Goal: Check status: Check status

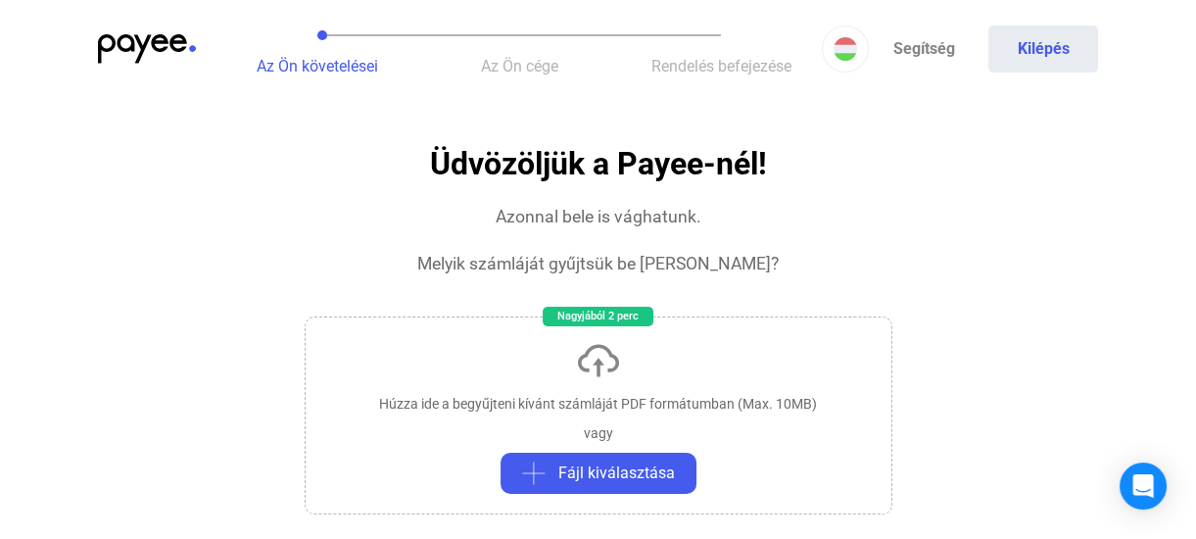
click at [156, 40] on img at bounding box center [147, 48] width 98 height 29
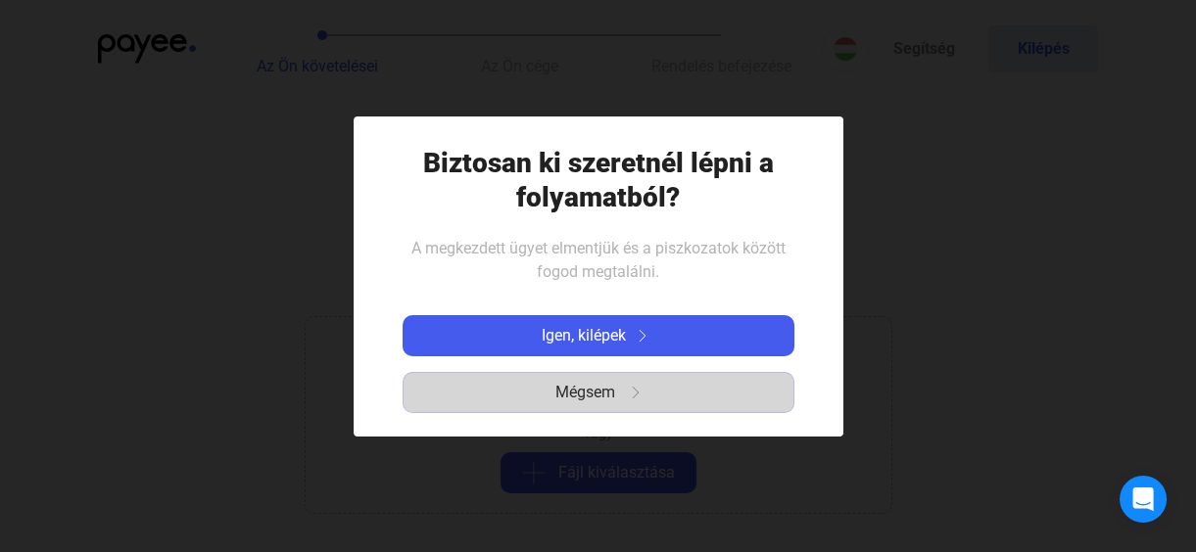
click at [587, 390] on span "Mégsem" at bounding box center [585, 393] width 60 height 24
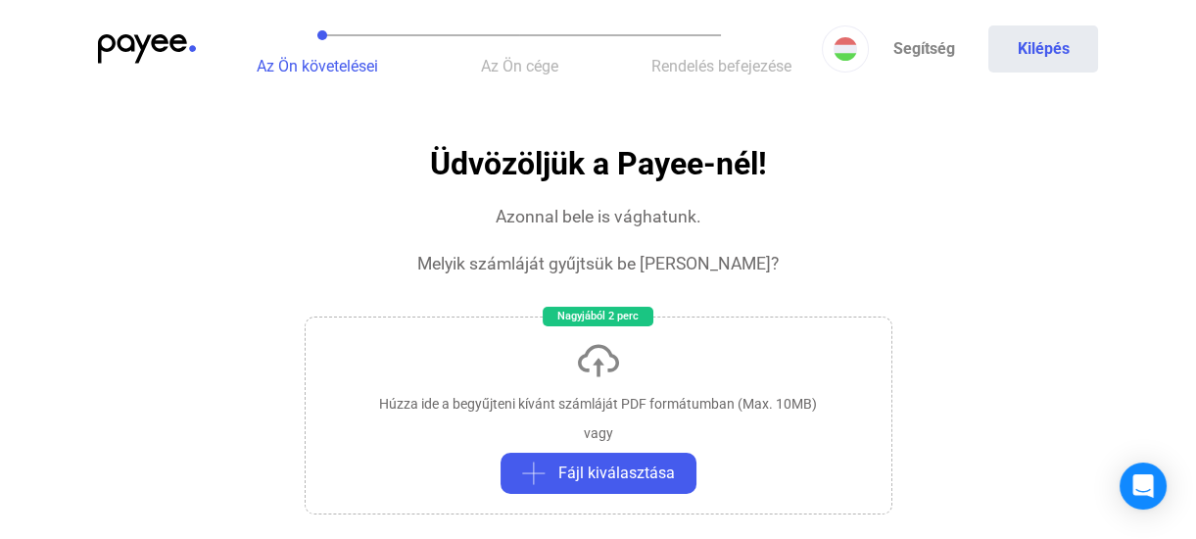
click at [318, 75] on button "Az Ön követelései" at bounding box center [317, 49] width 202 height 98
click at [505, 57] on span "Az Ön cége" at bounding box center [519, 66] width 77 height 19
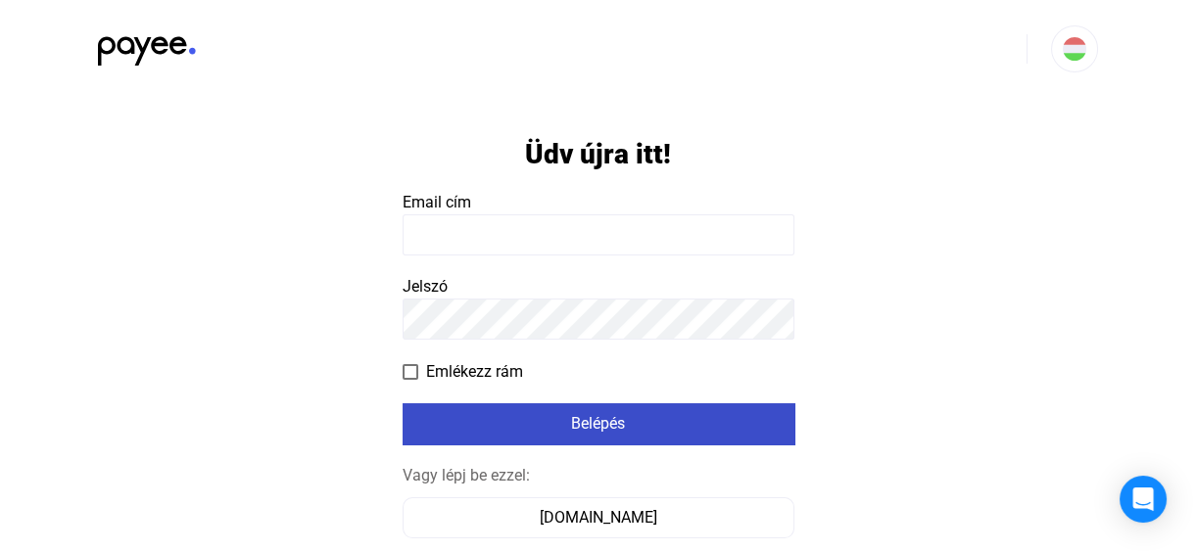
type input "**********"
click at [593, 419] on div "Belépés" at bounding box center [598, 424] width 380 height 24
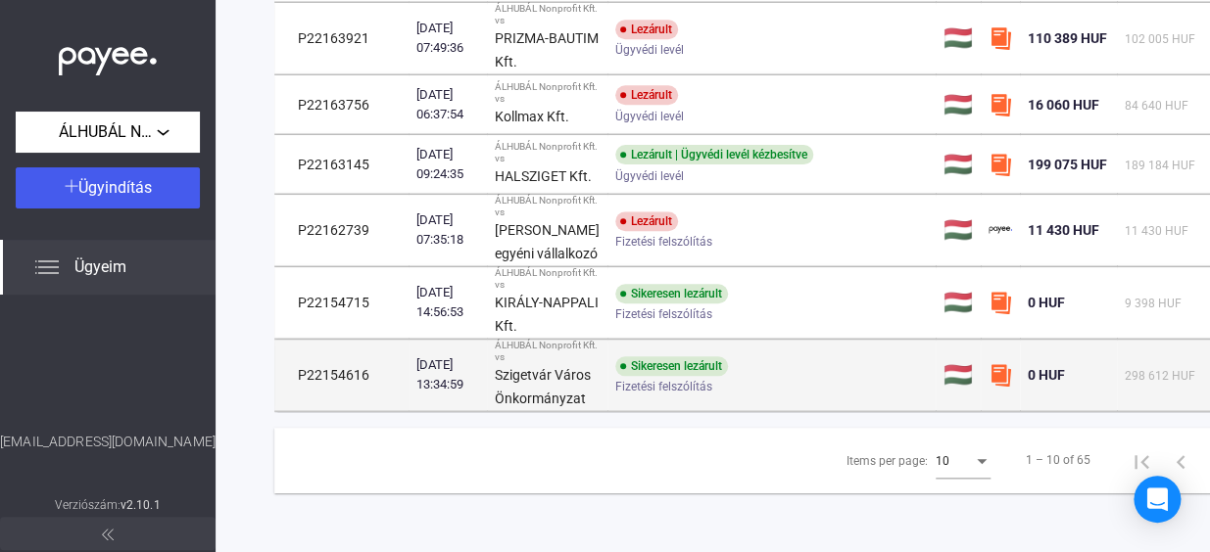
scroll to position [322, 0]
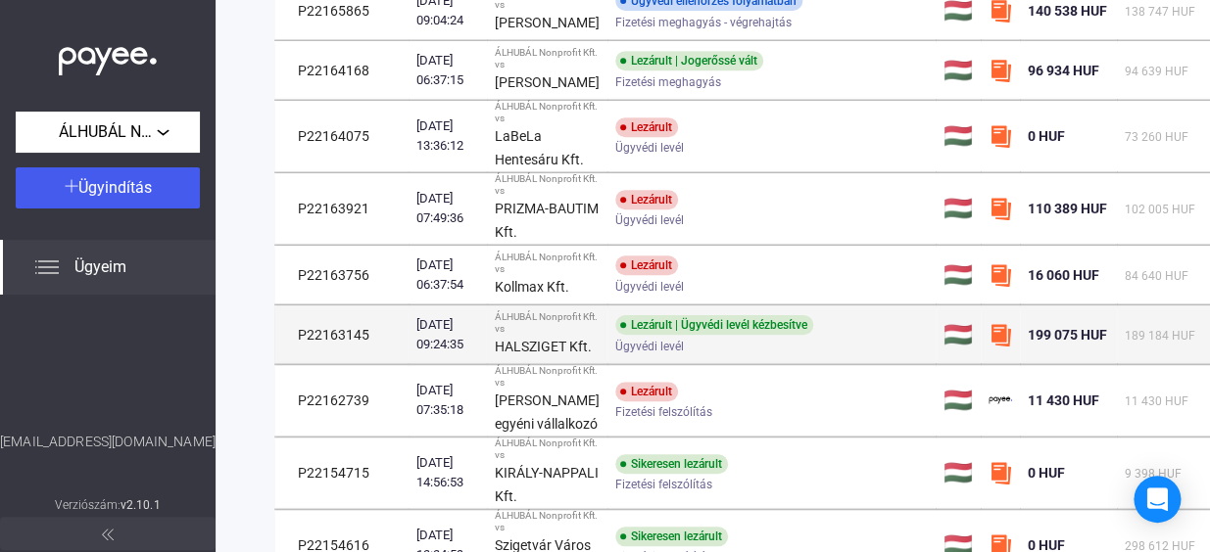
drag, startPoint x: 835, startPoint y: 337, endPoint x: 670, endPoint y: 360, distance: 167.2
click at [670, 335] on div "Lezárult | Ügyvédi levél kézbesítve" at bounding box center [714, 325] width 198 height 20
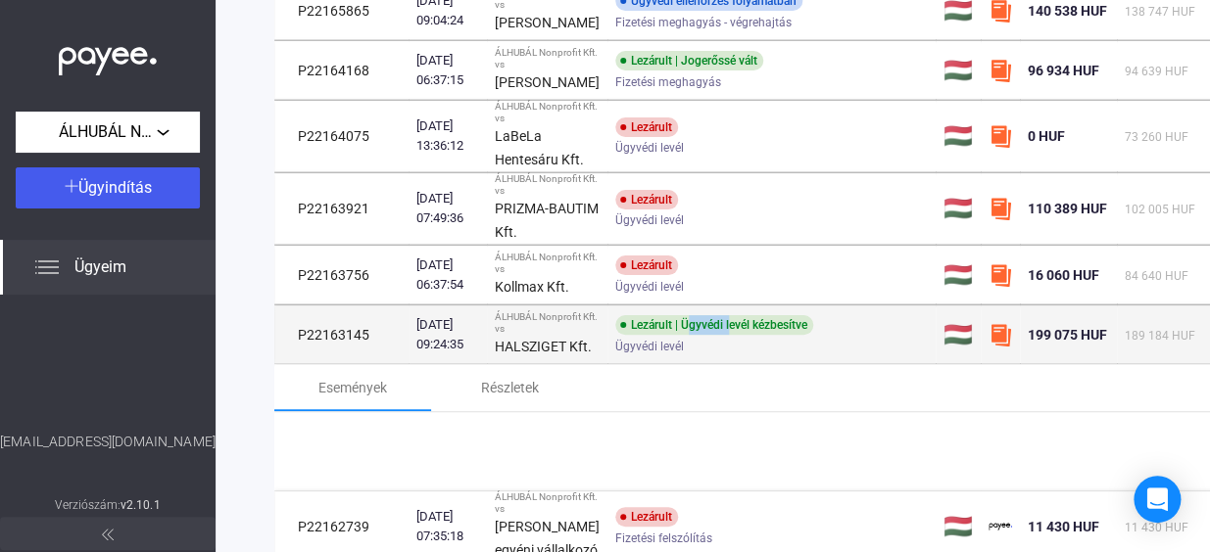
click at [670, 335] on div "Lezárult | Ügyvédi levél kézbesítve" at bounding box center [714, 325] width 198 height 20
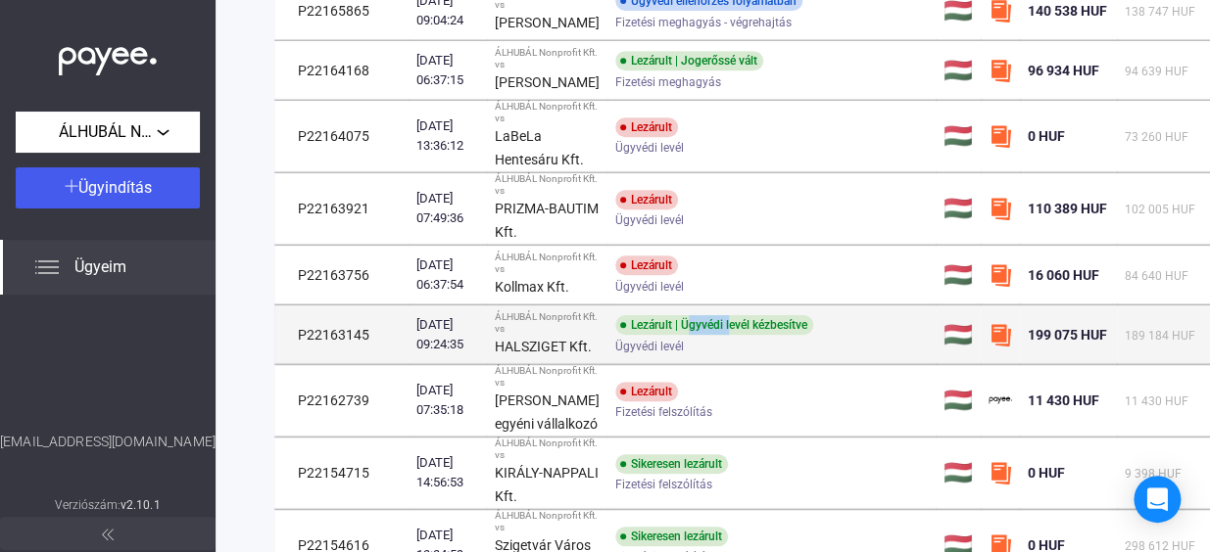
click at [670, 335] on div "Lezárult | Ügyvédi levél kézbesítve" at bounding box center [714, 325] width 198 height 20
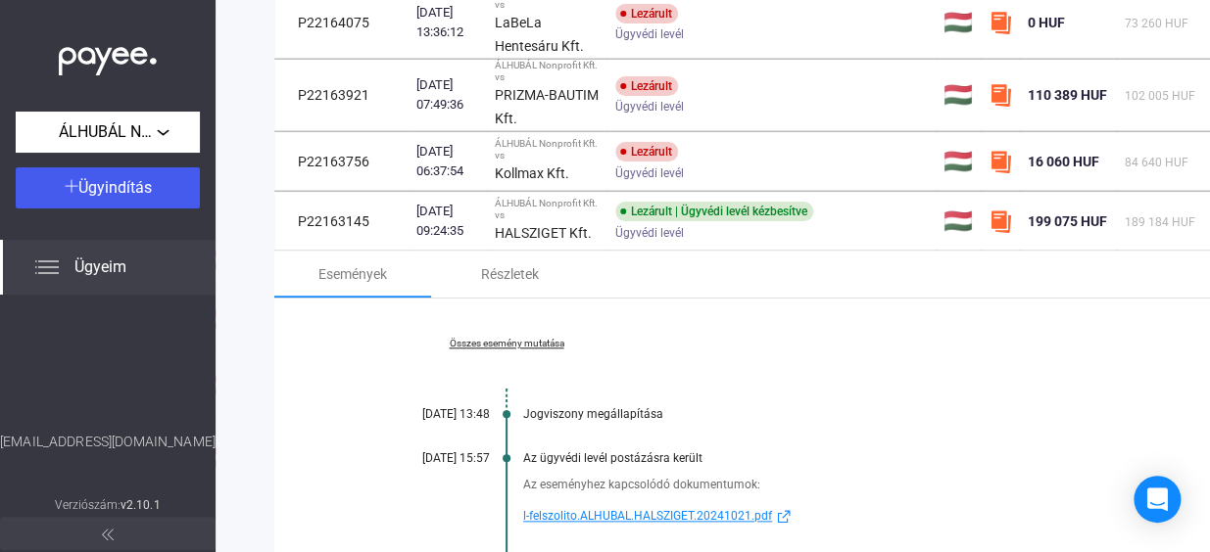
scroll to position [678, 0]
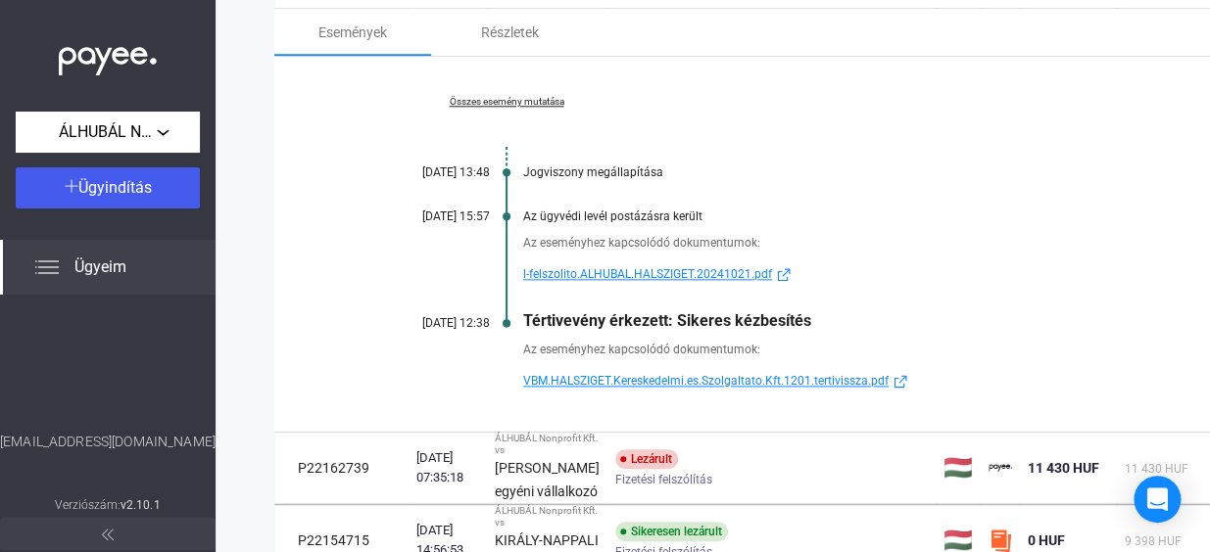
click at [651, 393] on span "VBM.HALSZIGET.Kereskedelmi.es.Szolgaltato.Kft.1201.tertivissza.pdf" at bounding box center [705, 381] width 365 height 24
click at [582, 286] on span "l-felszolito.ALHUBAL.HALSZIGET.20241021.pdf" at bounding box center [647, 274] width 249 height 24
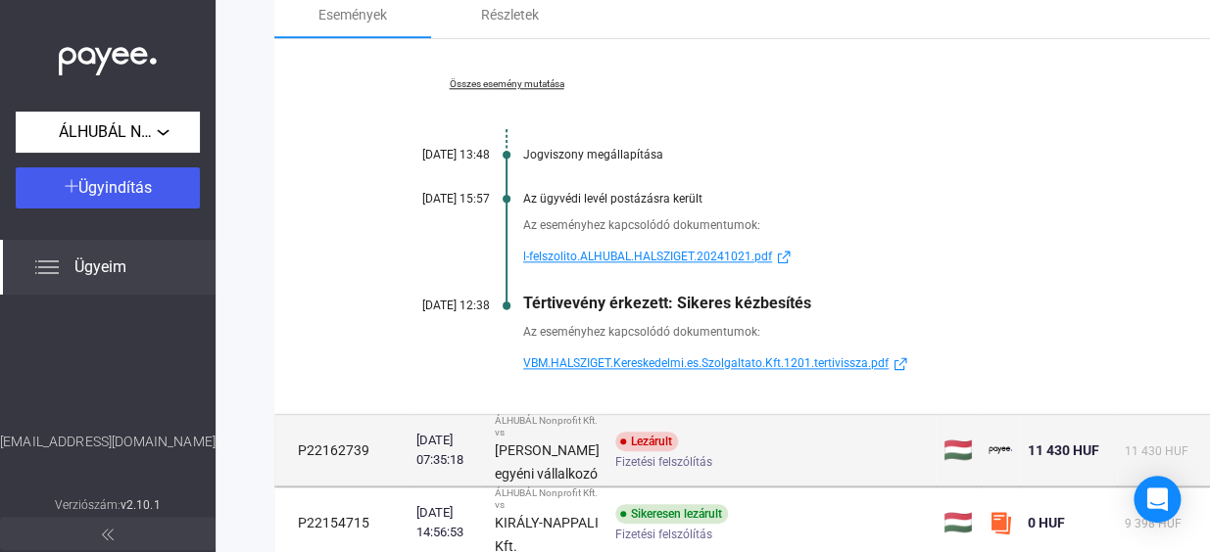
scroll to position [856, 0]
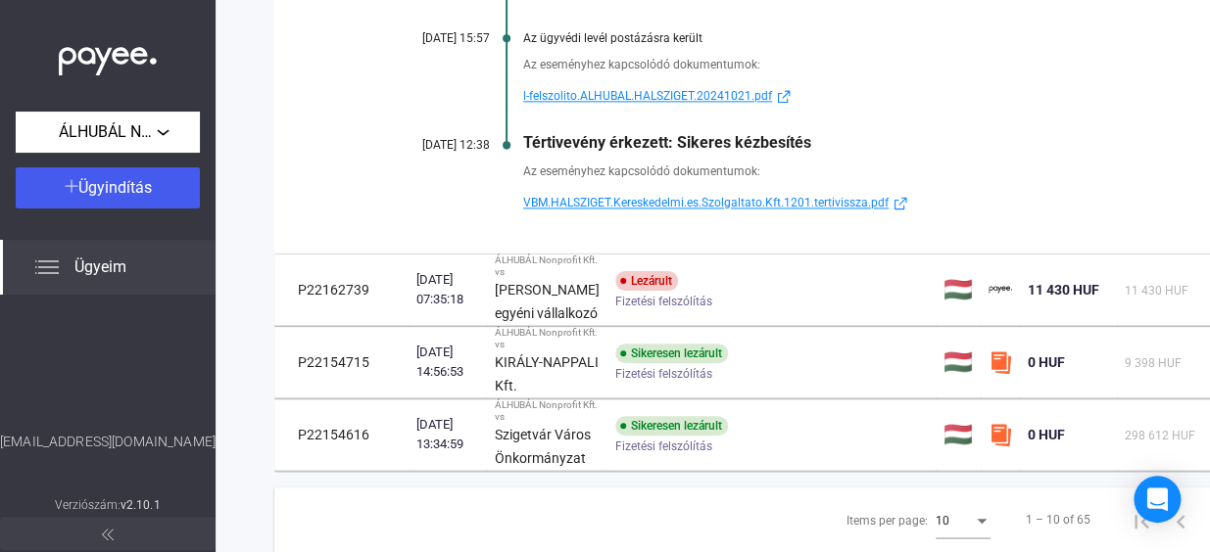
click at [784, 104] on img at bounding box center [784, 96] width 24 height 15
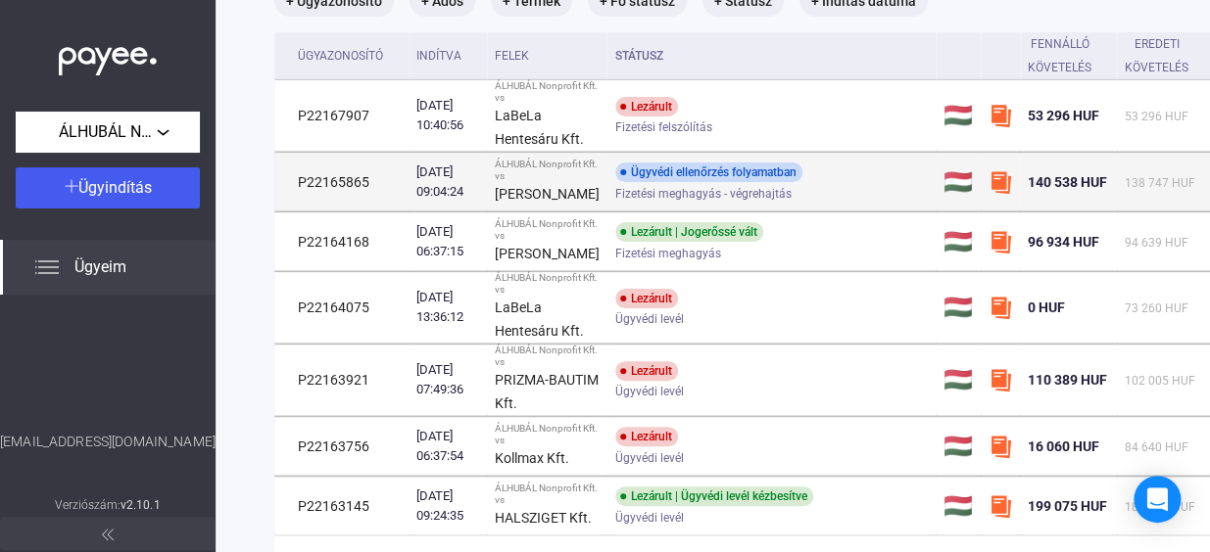
scroll to position [144, 0]
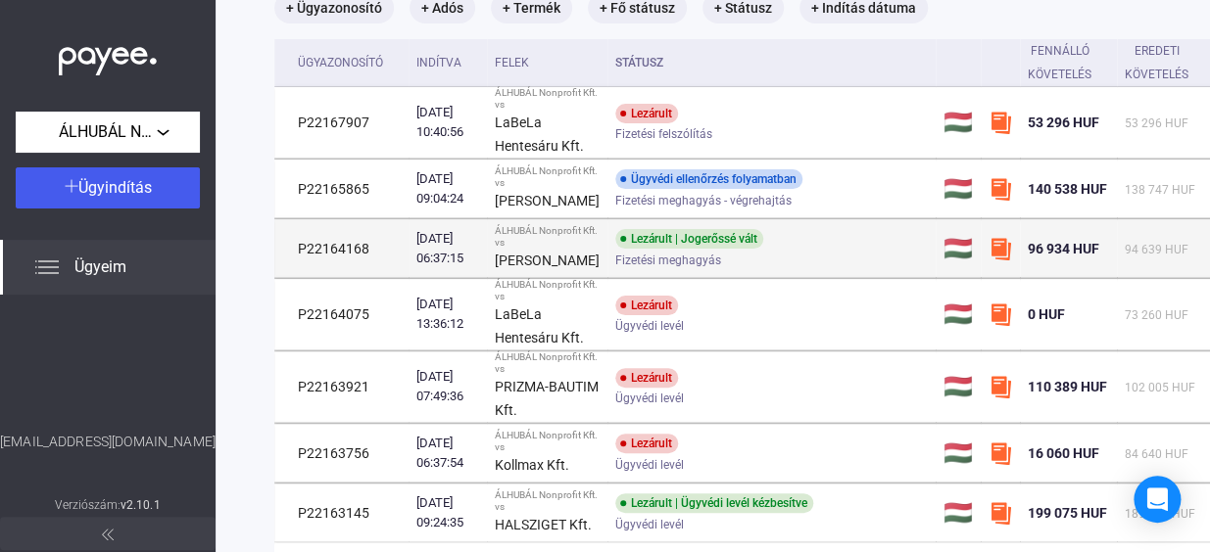
click at [707, 249] on div "Lezárult | Jogerőssé vált" at bounding box center [689, 239] width 148 height 20
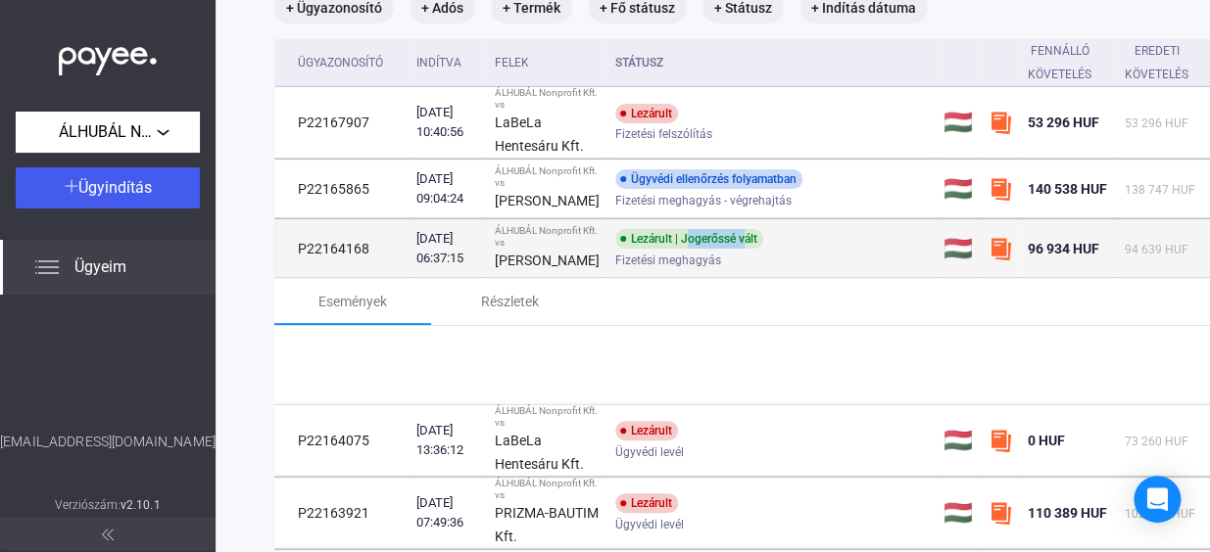
click at [707, 249] on div "Lezárult | Jogerőssé vált" at bounding box center [689, 239] width 148 height 20
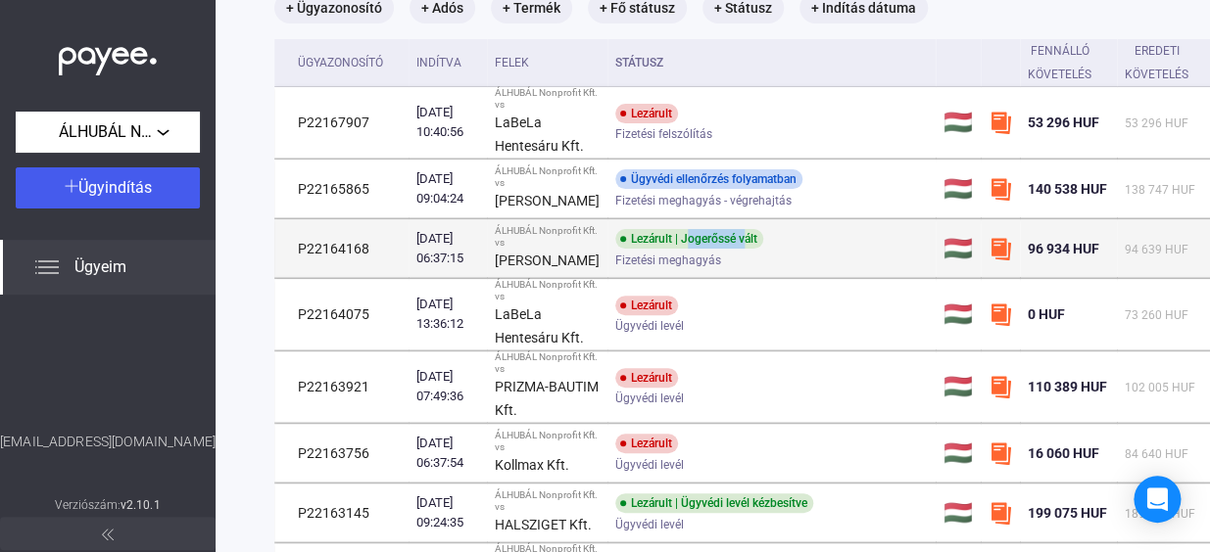
click at [707, 249] on div "Lezárult | Jogerőssé vált" at bounding box center [689, 239] width 148 height 20
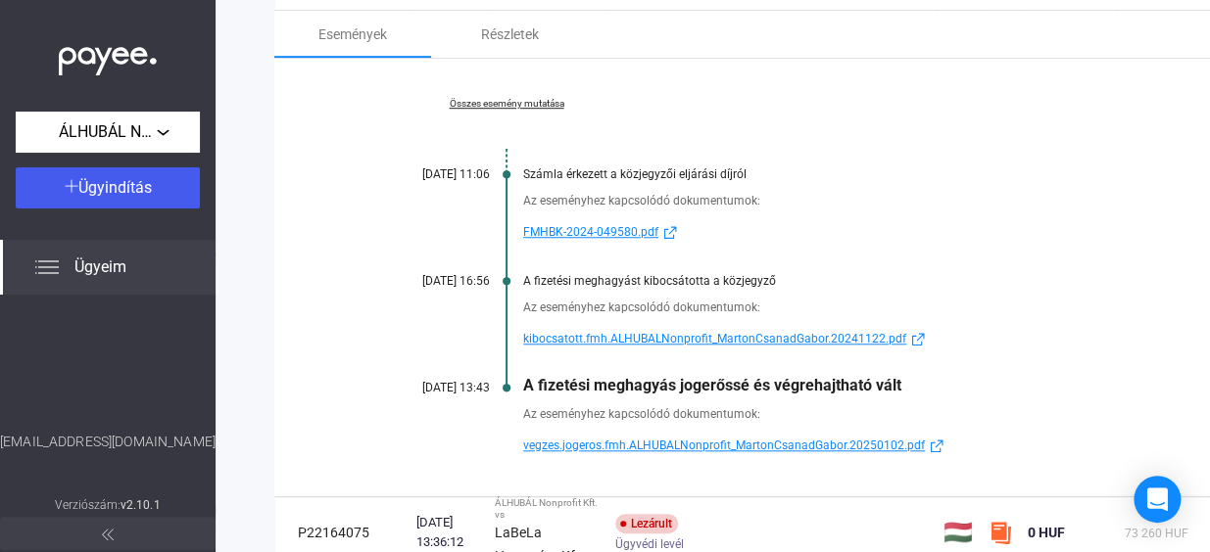
scroll to position [589, 0]
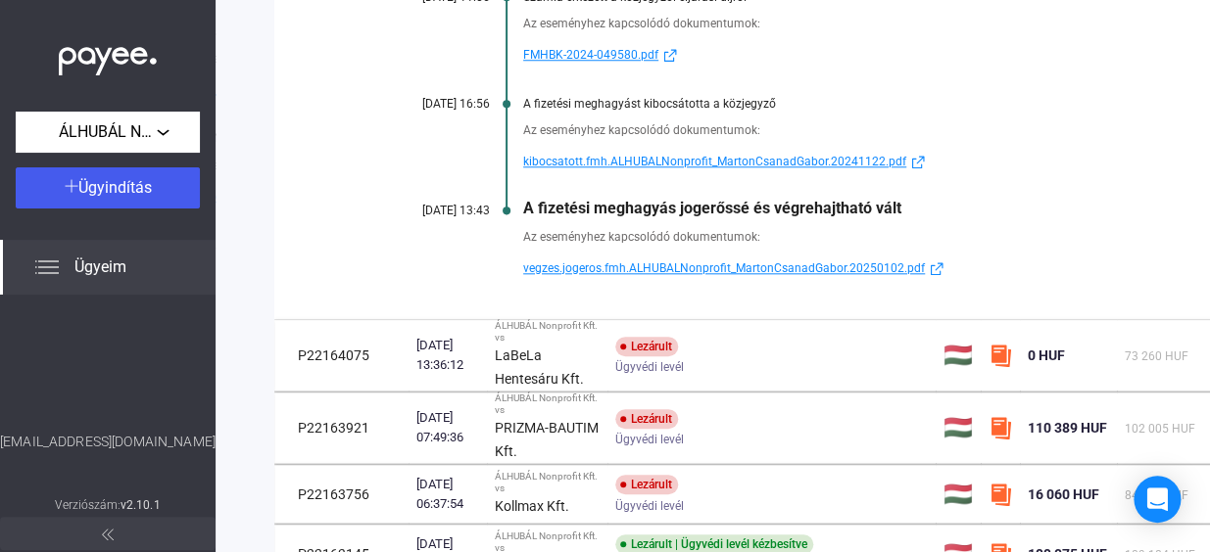
click at [631, 280] on span "vegzes.jogeros.fmh.ALHUBALNonprofit_MartonCsanadGabor.20250102.pdf" at bounding box center [724, 269] width 402 height 24
click at [626, 173] on span "kibocsatott.fmh.ALHUBALNonprofit_MartonCsanadGabor.20241122.pdf" at bounding box center [714, 162] width 383 height 24
click at [589, 67] on span "FMHBK-2024-049580.pdf" at bounding box center [590, 55] width 135 height 24
click at [705, 173] on span "kibocsatott.fmh.ALHUBALNonprofit_MartonCsanadGabor.20241122.pdf" at bounding box center [714, 162] width 383 height 24
click at [741, 280] on span "vegzes.jogeros.fmh.ALHUBALNonprofit_MartonCsanadGabor.20250102.pdf" at bounding box center [724, 269] width 402 height 24
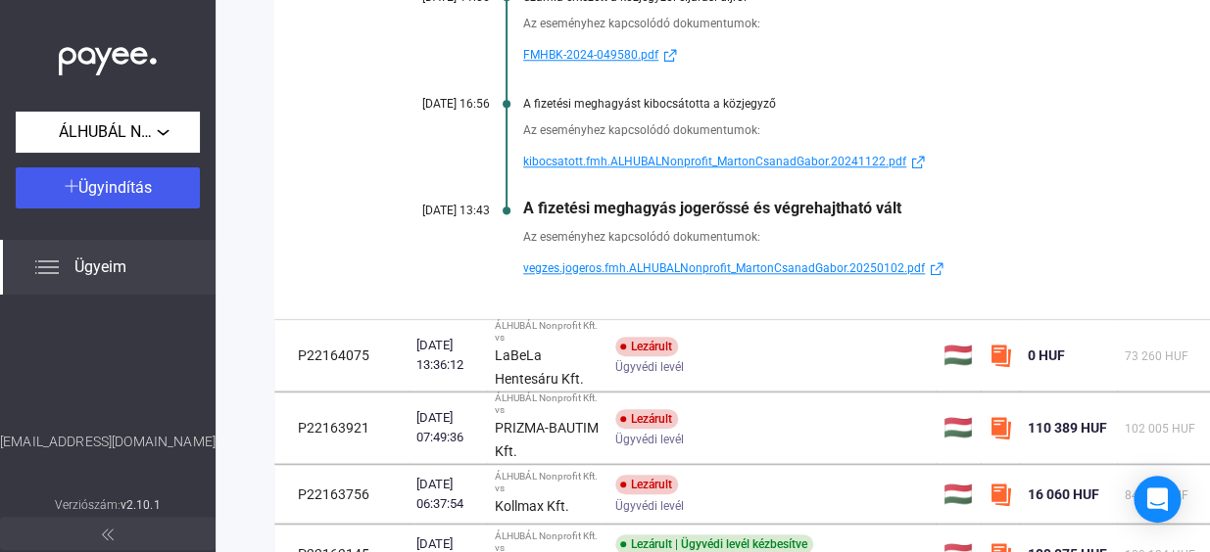
click at [673, 173] on span "kibocsatott.fmh.ALHUBALNonprofit_MartonCsanadGabor.20241122.pdf" at bounding box center [714, 162] width 383 height 24
click at [931, 276] on img at bounding box center [937, 268] width 24 height 15
click at [603, 67] on span "FMHBK-2024-049580.pdf" at bounding box center [590, 55] width 135 height 24
click at [708, 173] on span "kibocsatott.fmh.ALHUBALNonprofit_MartonCsanadGabor.20241122.pdf" at bounding box center [714, 162] width 383 height 24
click at [623, 280] on span "vegzes.jogeros.fmh.ALHUBALNonprofit_MartonCsanadGabor.20250102.pdf" at bounding box center [724, 269] width 402 height 24
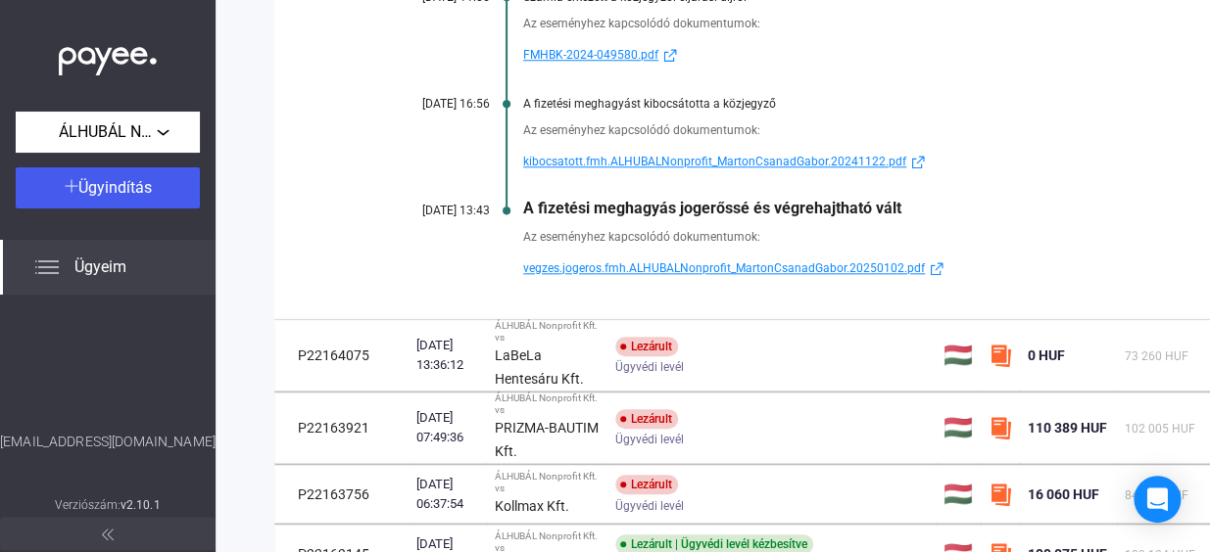
click at [618, 173] on span "kibocsatott.fmh.ALHUBALNonprofit_MartonCsanadGabor.20241122.pdf" at bounding box center [714, 162] width 383 height 24
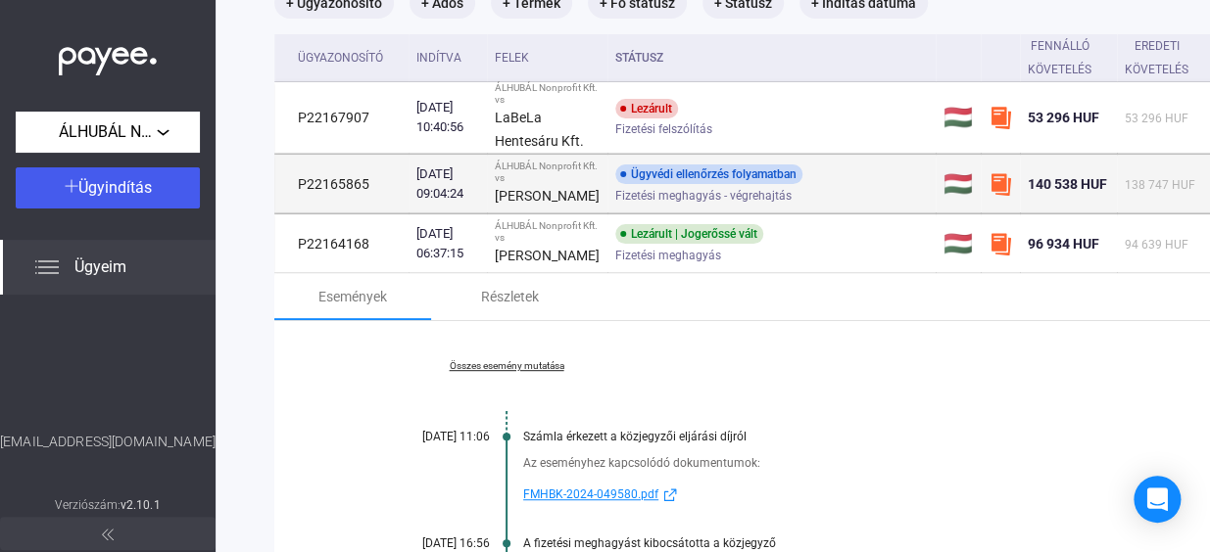
scroll to position [144, 0]
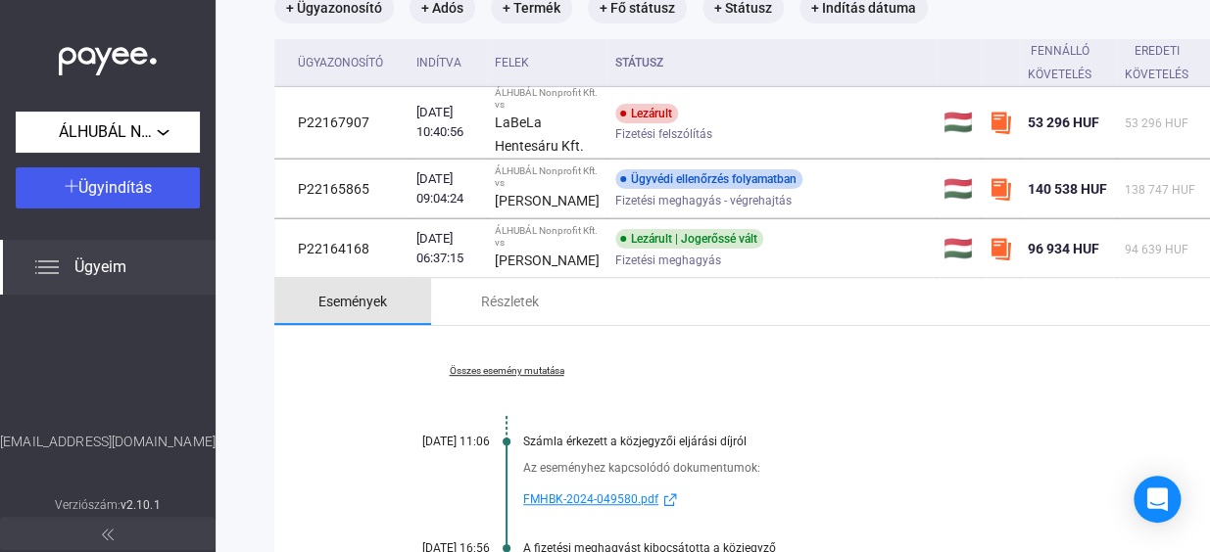
click at [369, 313] on div "Események" at bounding box center [352, 302] width 69 height 24
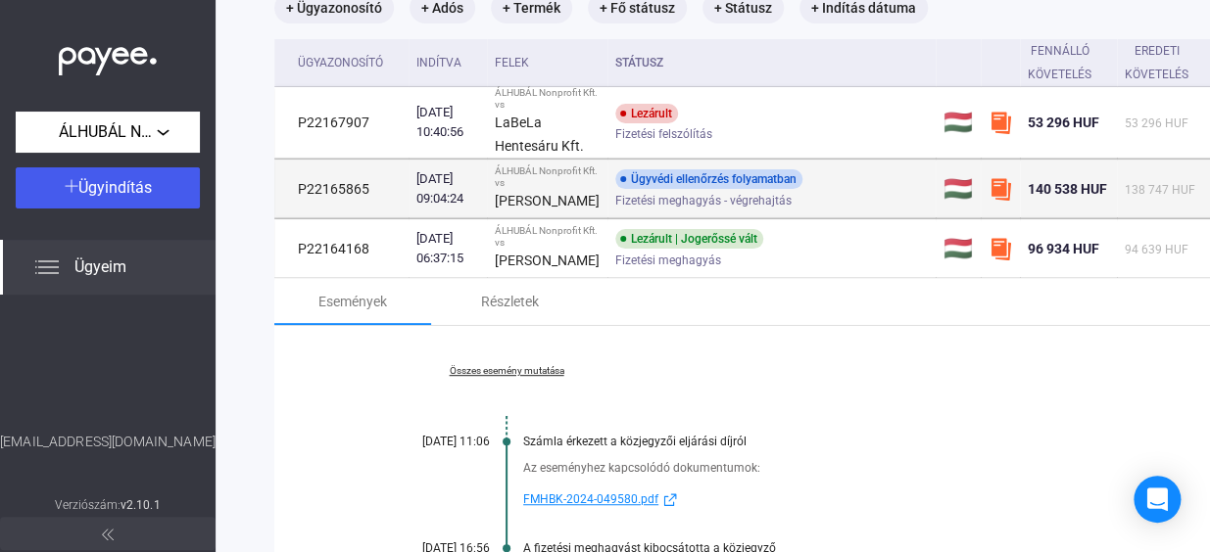
click at [607, 192] on td "Ügyvédi ellenőrzés folyamatban Fizetési meghagyás - végrehajtás" at bounding box center [771, 189] width 328 height 59
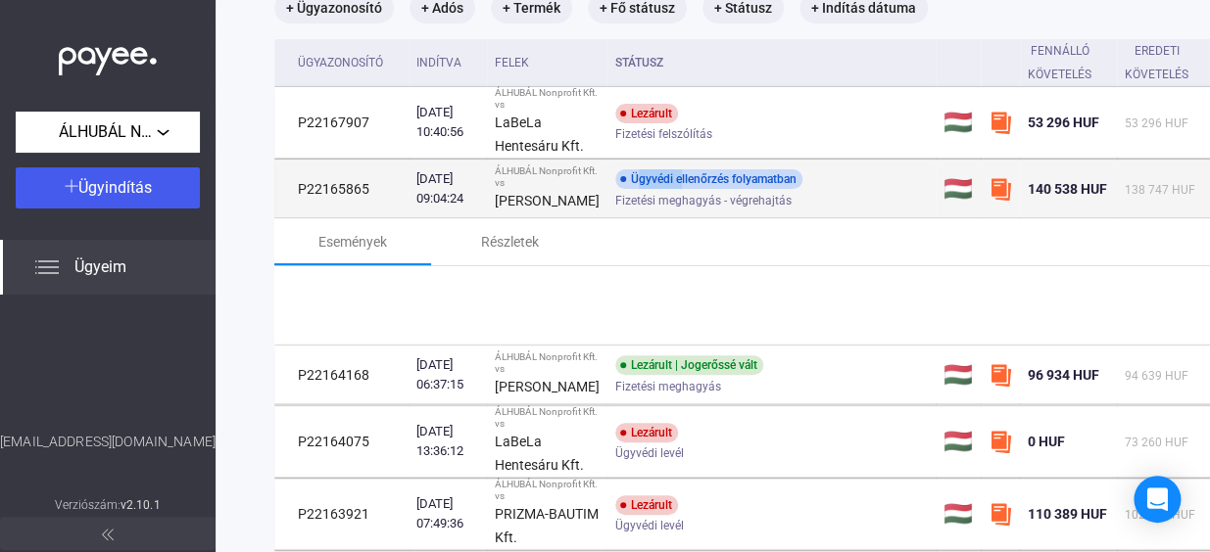
click at [607, 192] on td "Ügyvédi ellenőrzés folyamatban Fizetési meghagyás - végrehajtás" at bounding box center [771, 189] width 328 height 59
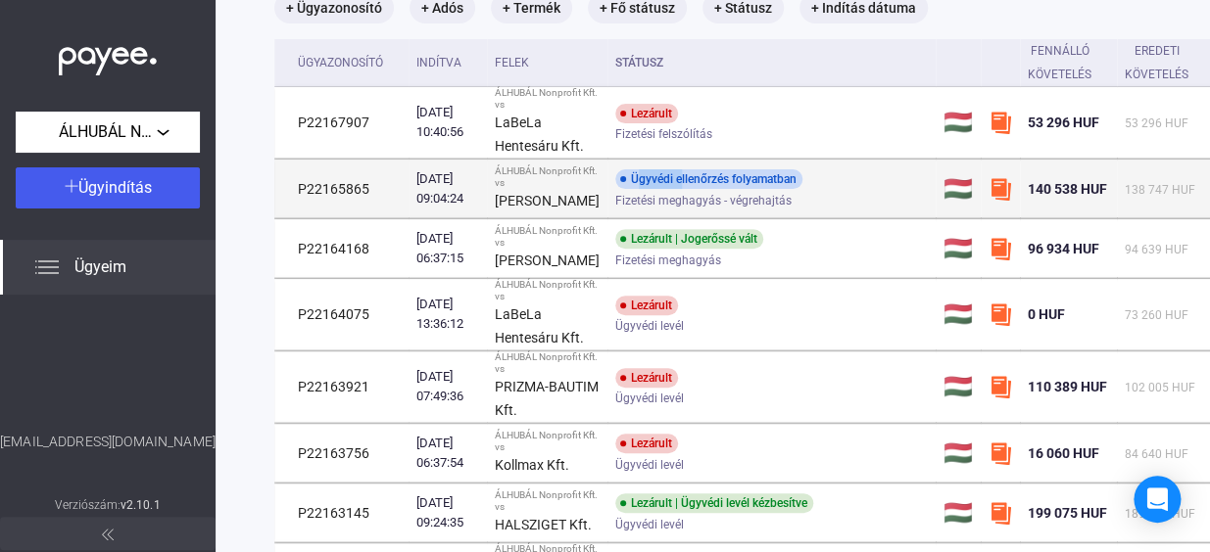
click at [607, 192] on td "Ügyvédi ellenőrzés folyamatban Fizetési meghagyás - végrehajtás" at bounding box center [771, 189] width 328 height 59
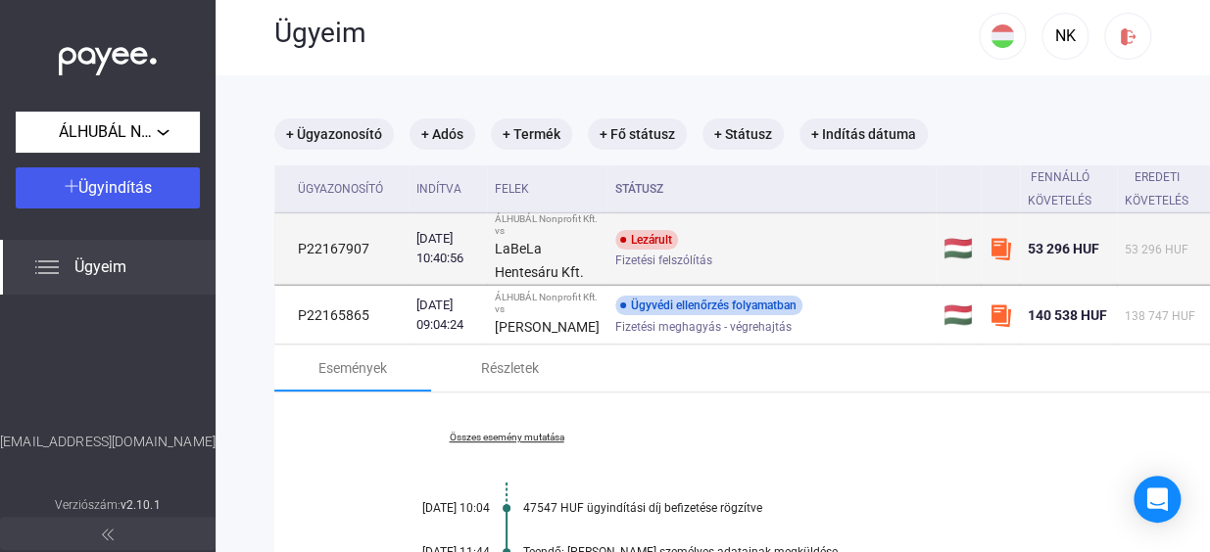
scroll to position [0, 0]
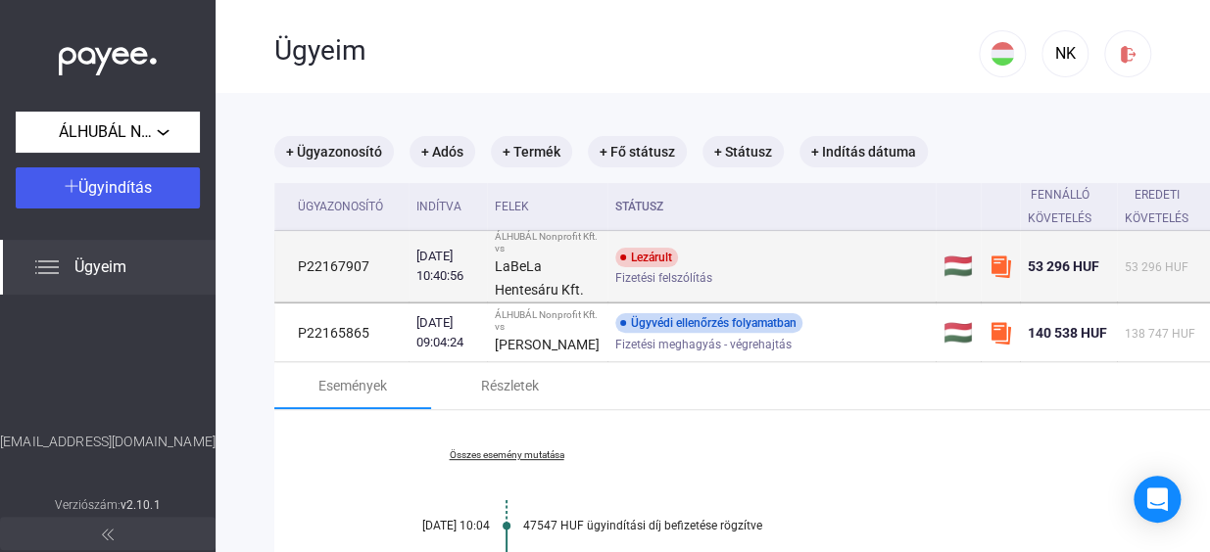
click at [718, 271] on div "Fizetési felszólítás" at bounding box center [771, 278] width 312 height 15
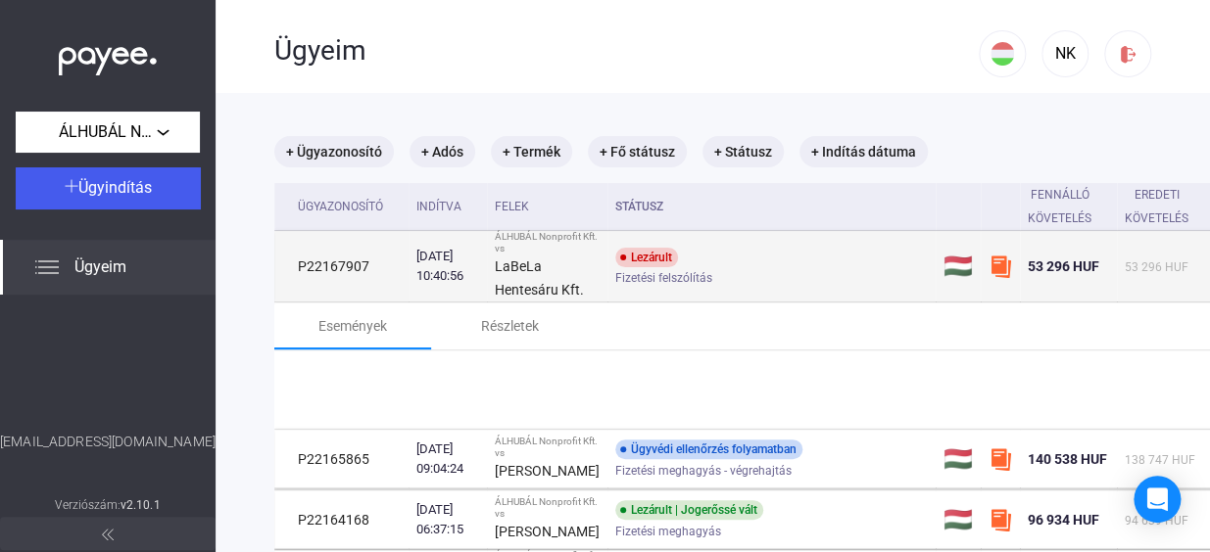
click at [718, 271] on div "Fizetési felszólítás" at bounding box center [771, 278] width 312 height 15
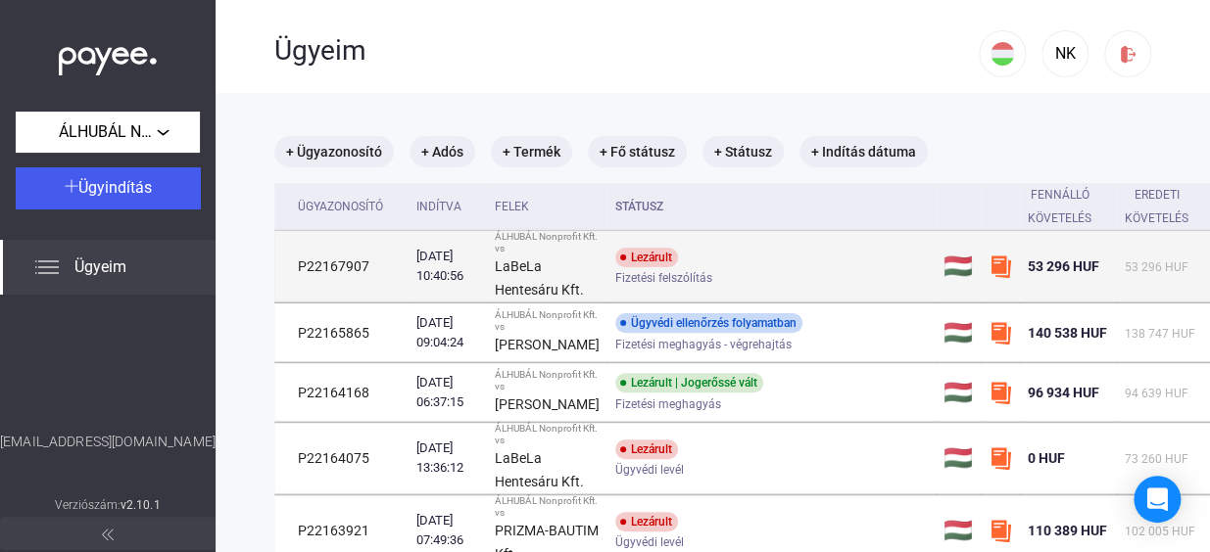
click at [718, 271] on div "Fizetési felszólítás" at bounding box center [771, 278] width 312 height 15
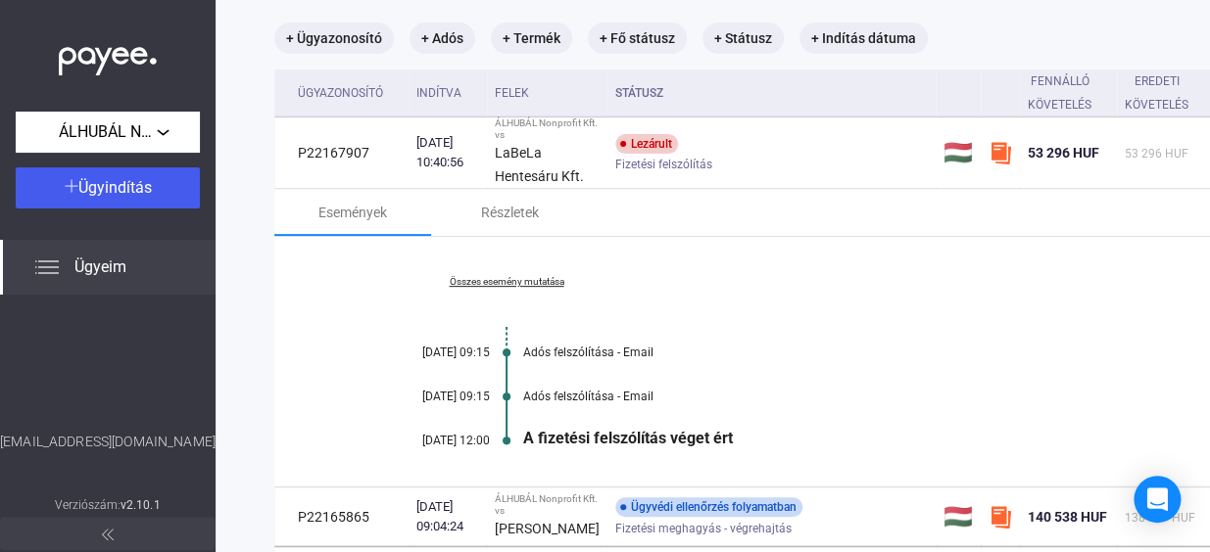
scroll to position [88, 0]
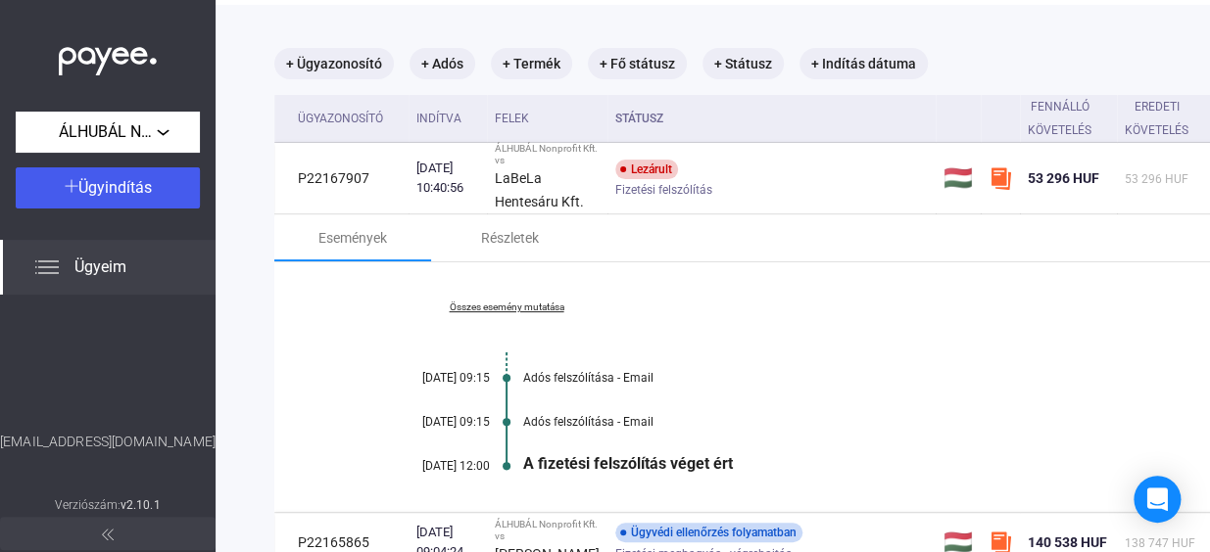
click at [539, 305] on link "Összes esemény mutatása" at bounding box center [506, 308] width 268 height 12
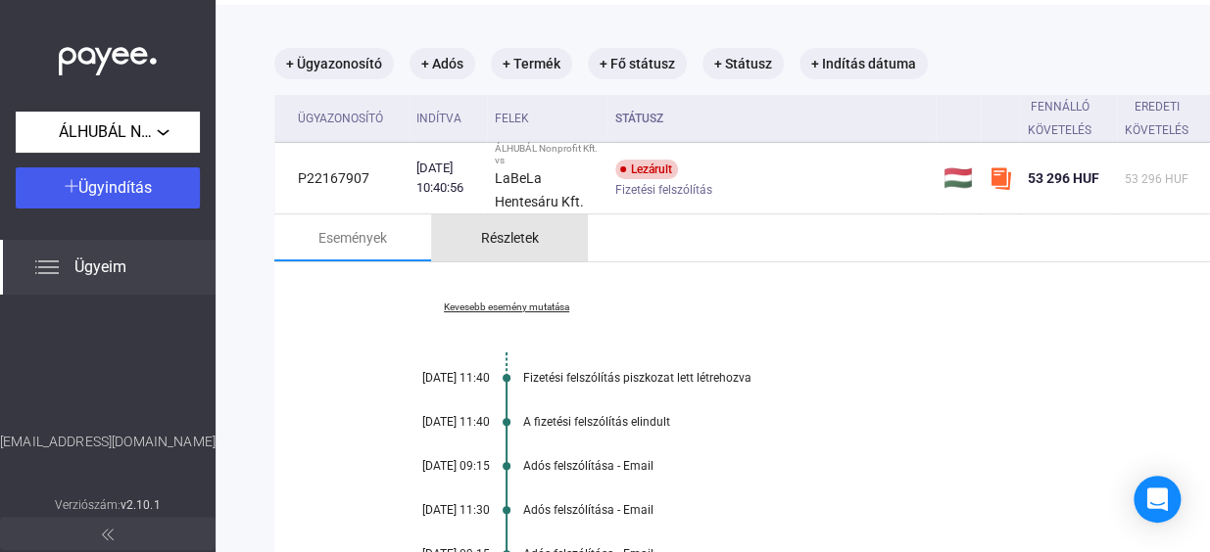
click at [537, 233] on div "Részletek" at bounding box center [510, 238] width 58 height 24
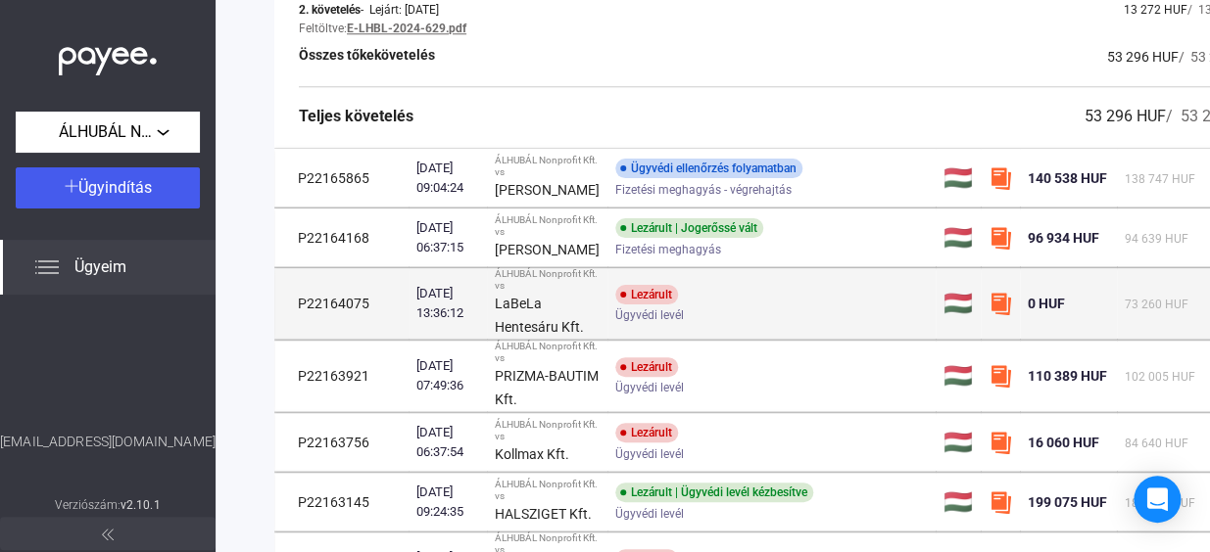
scroll to position [712, 0]
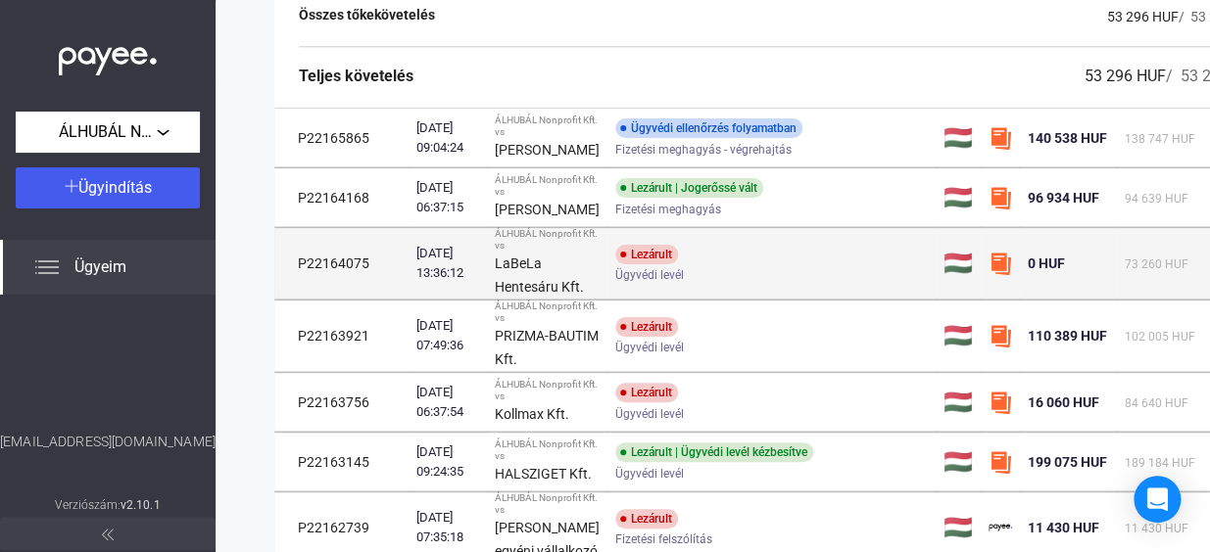
click at [654, 264] on div "Lezárult" at bounding box center [646, 255] width 63 height 20
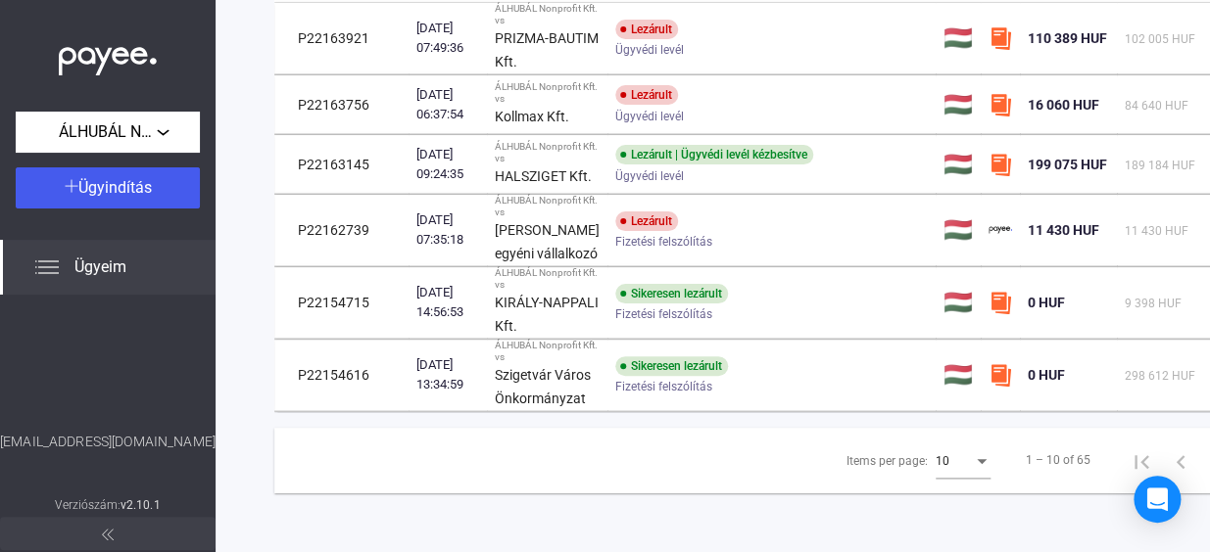
scroll to position [665, 0]
click at [654, 281] on tbody "P22167907 2025.02.21. 10:40:56 ÁLHUBÁL Nonprofit Kft. vs LaBeLa Hentesáru Kft. …" at bounding box center [780, 11] width 1012 height 801
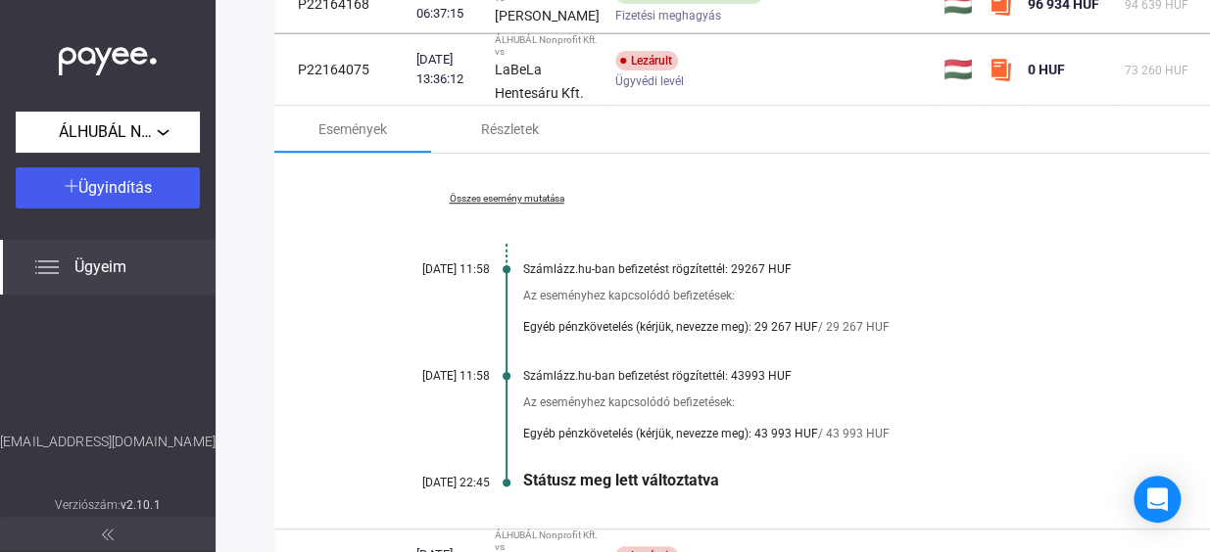
scroll to position [0, 0]
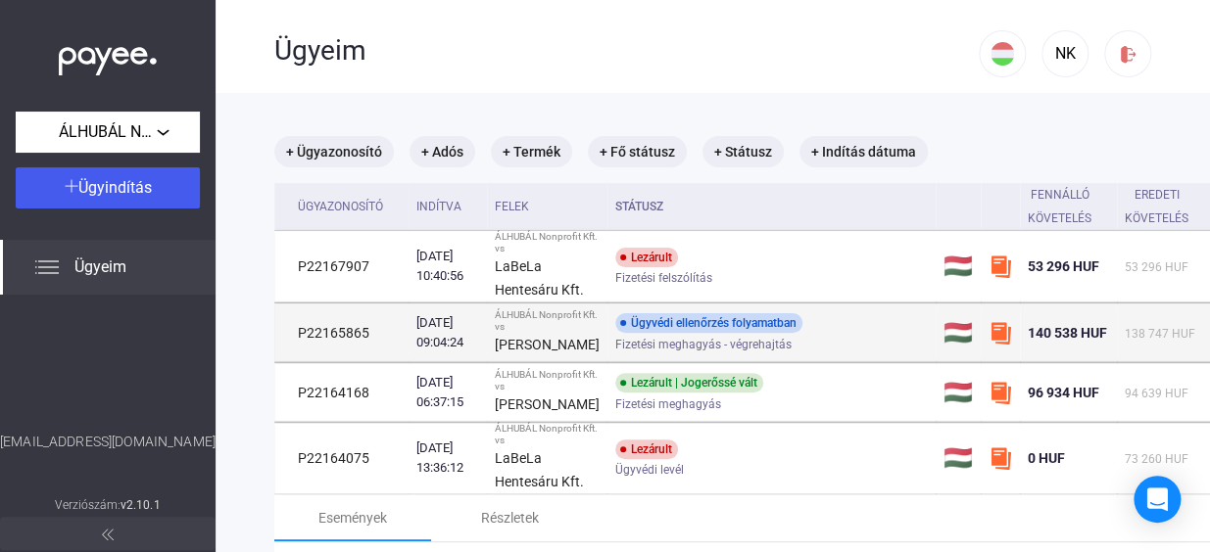
click at [650, 333] on div "Ügyvédi ellenőrzés folyamatban" at bounding box center [708, 323] width 187 height 20
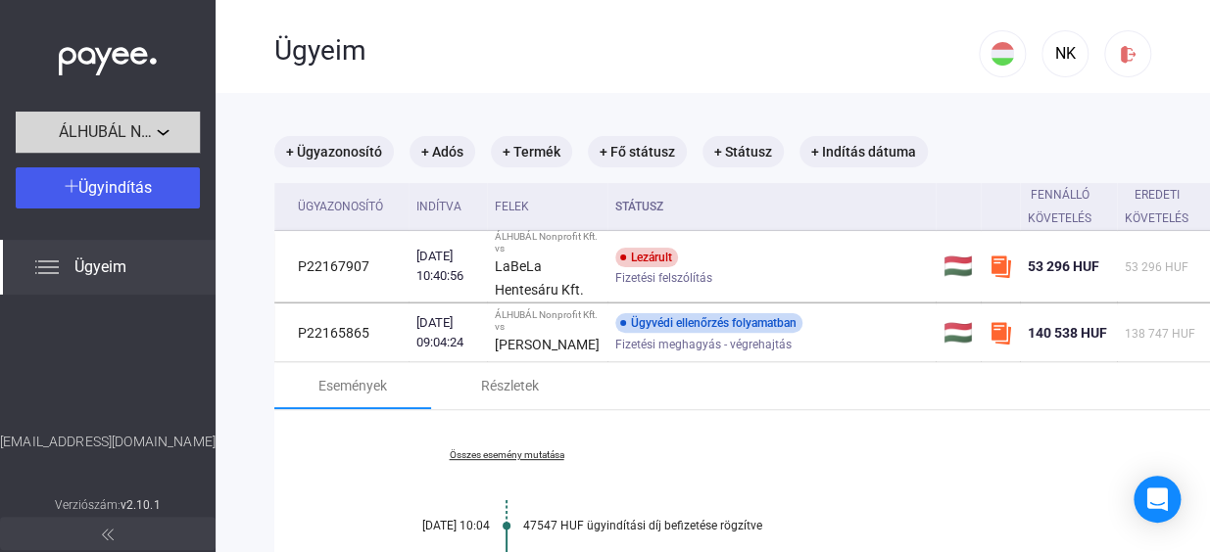
click at [161, 135] on div "ÁLHUBÁL Nonprofit Kft." at bounding box center [108, 132] width 172 height 24
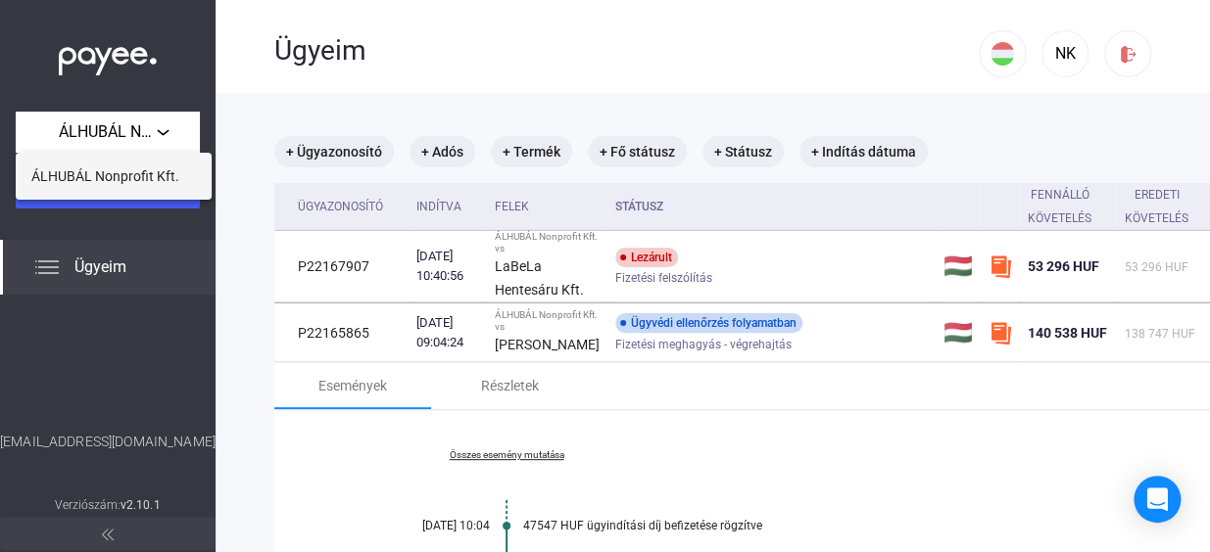
click at [126, 176] on span "ÁLHUBÁL Nonprofit Kft." at bounding box center [105, 177] width 148 height 24
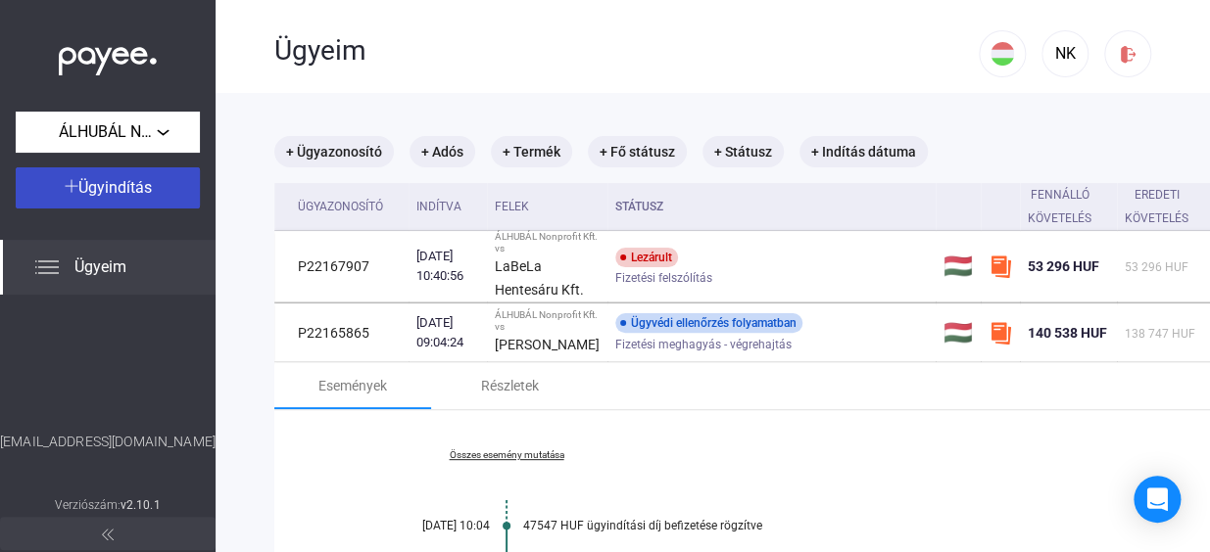
click at [71, 186] on img at bounding box center [72, 186] width 14 height 14
